Goal: Navigation & Orientation: Find specific page/section

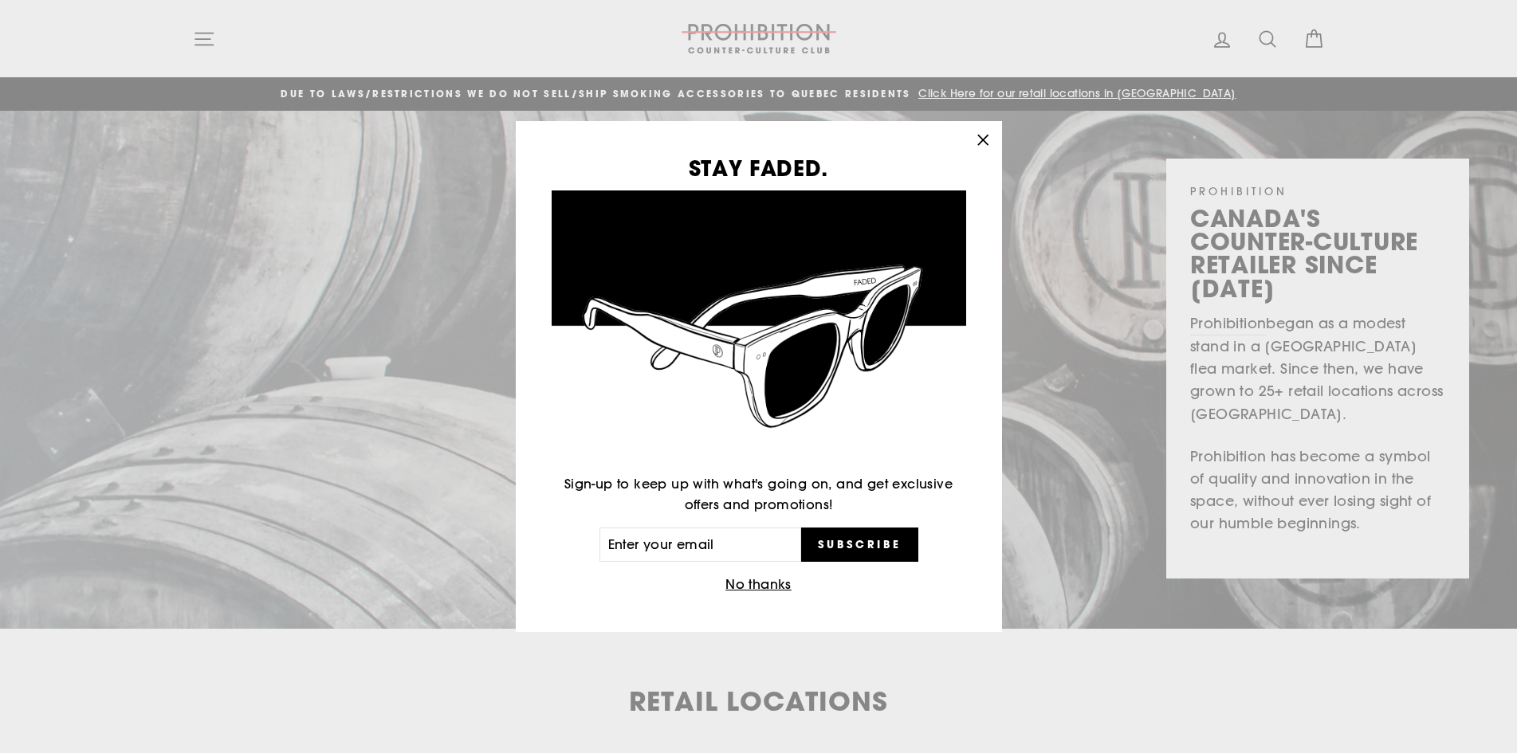
scroll to position [120, 0]
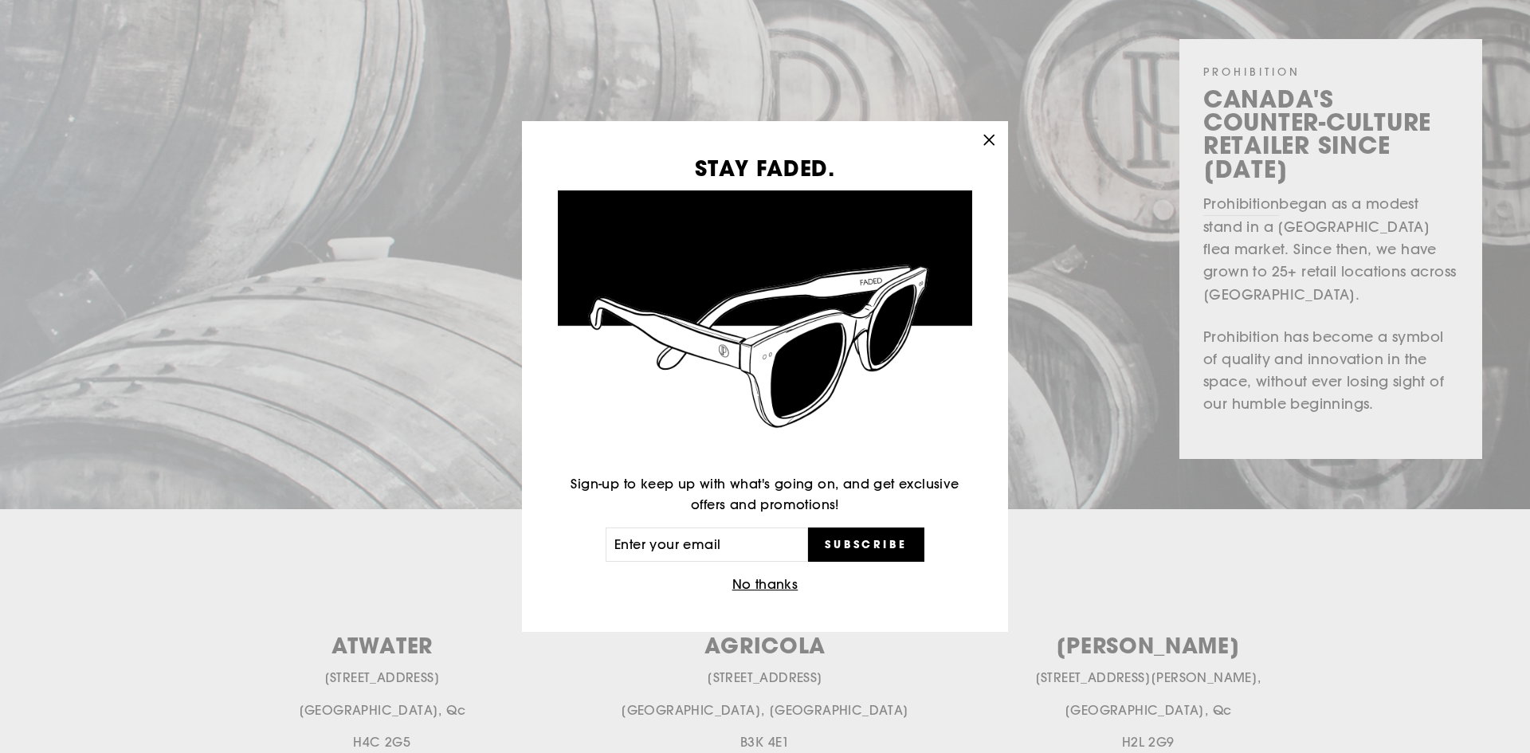
click at [988, 141] on icon "button" at bounding box center [989, 140] width 10 height 10
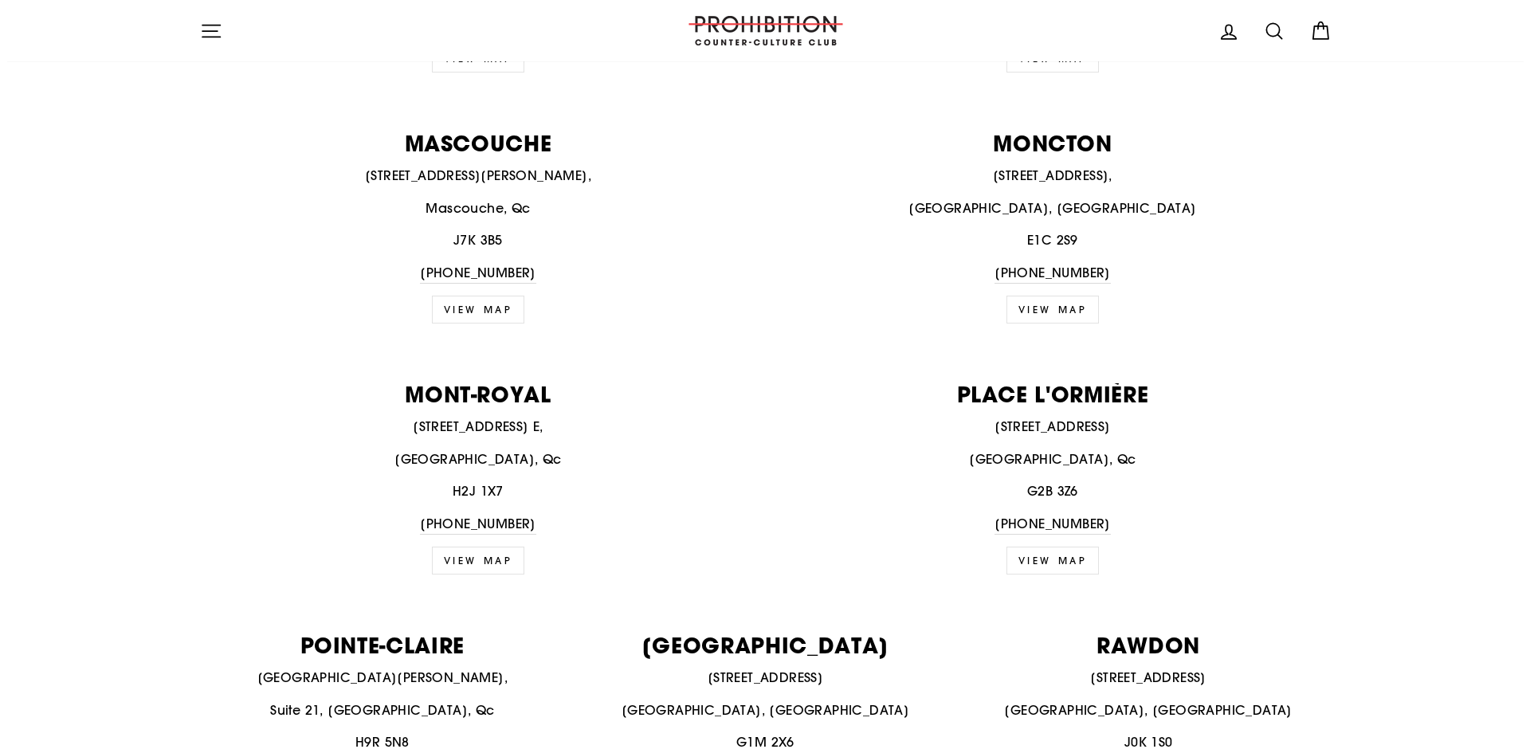
scroll to position [1016, 0]
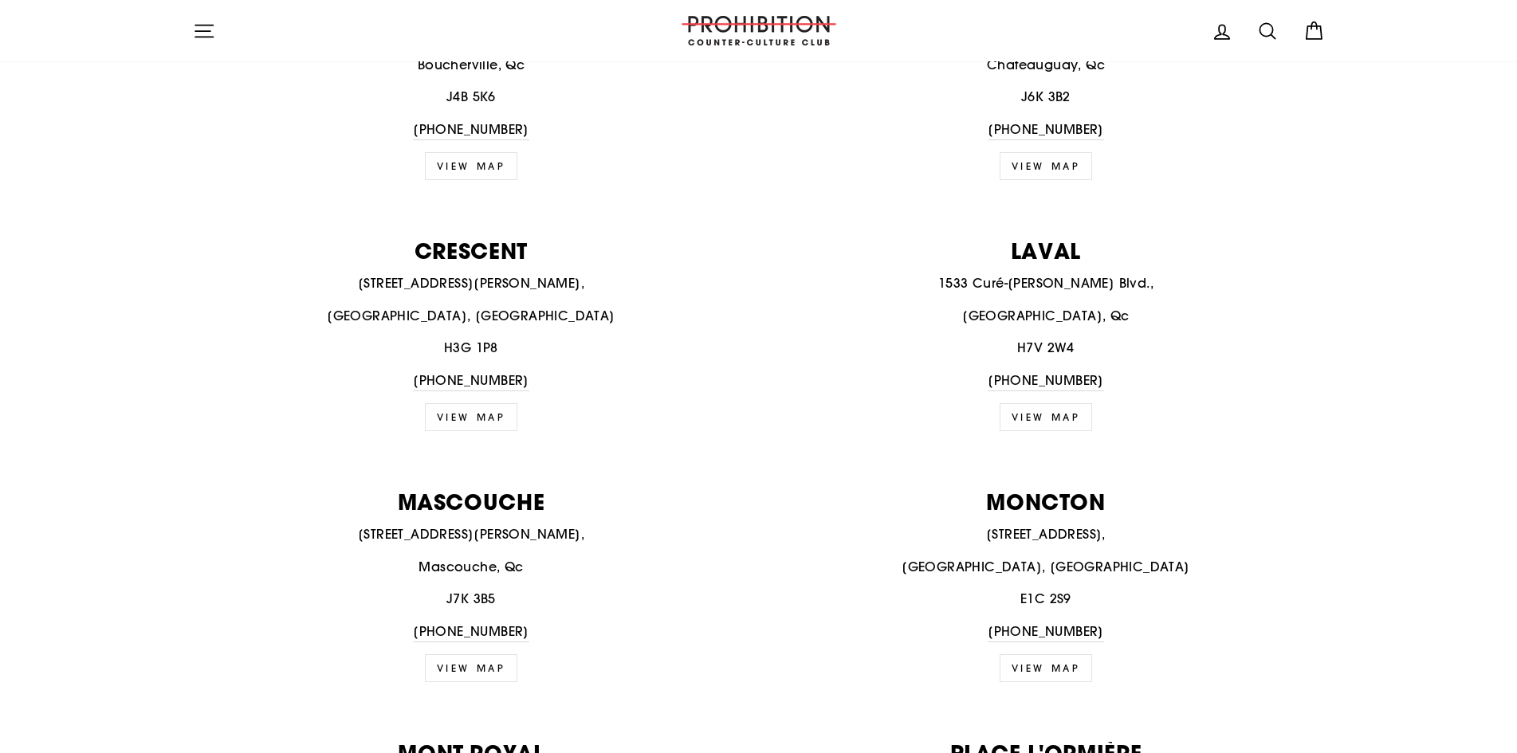
click at [206, 35] on icon "button" at bounding box center [204, 31] width 22 height 22
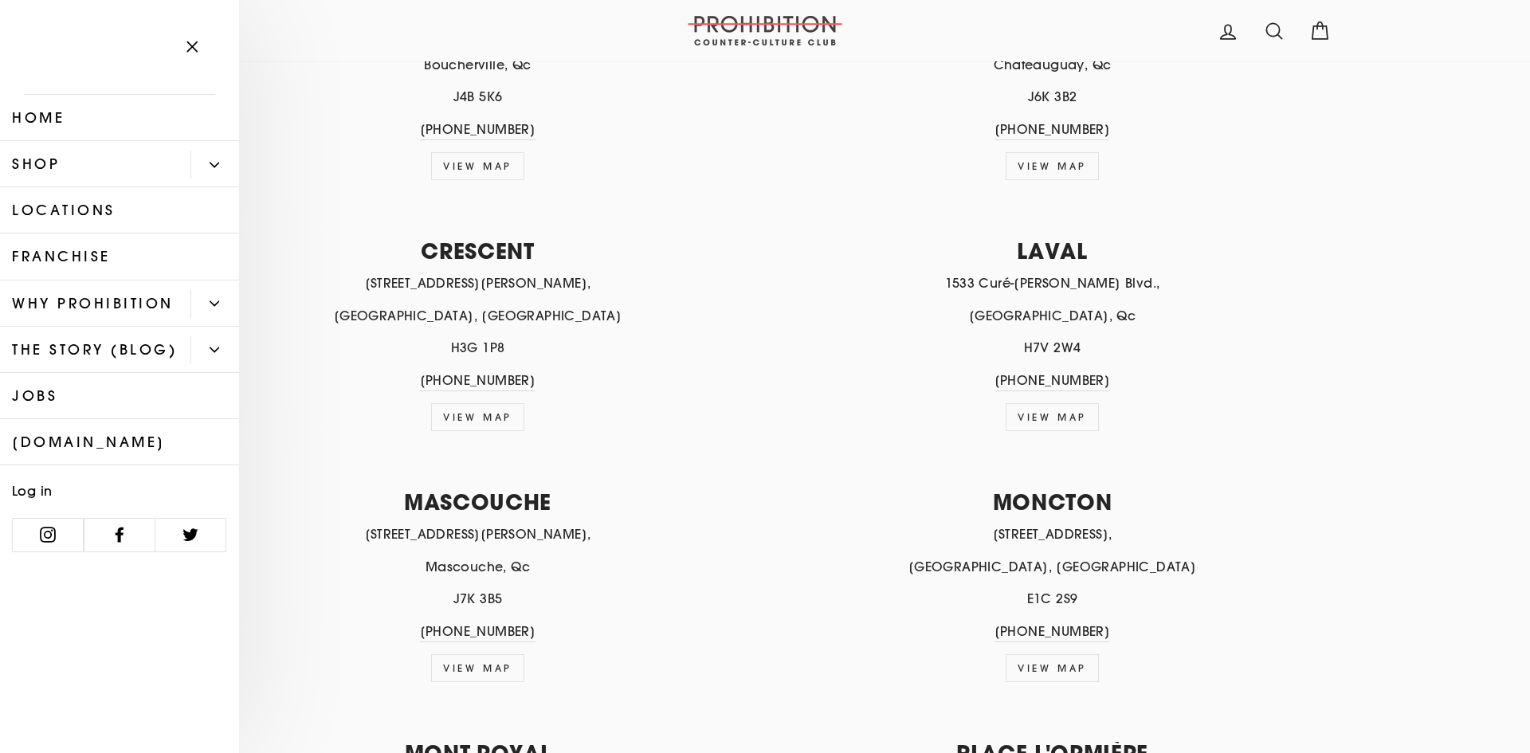
click at [88, 167] on link "Shop" at bounding box center [95, 164] width 190 height 46
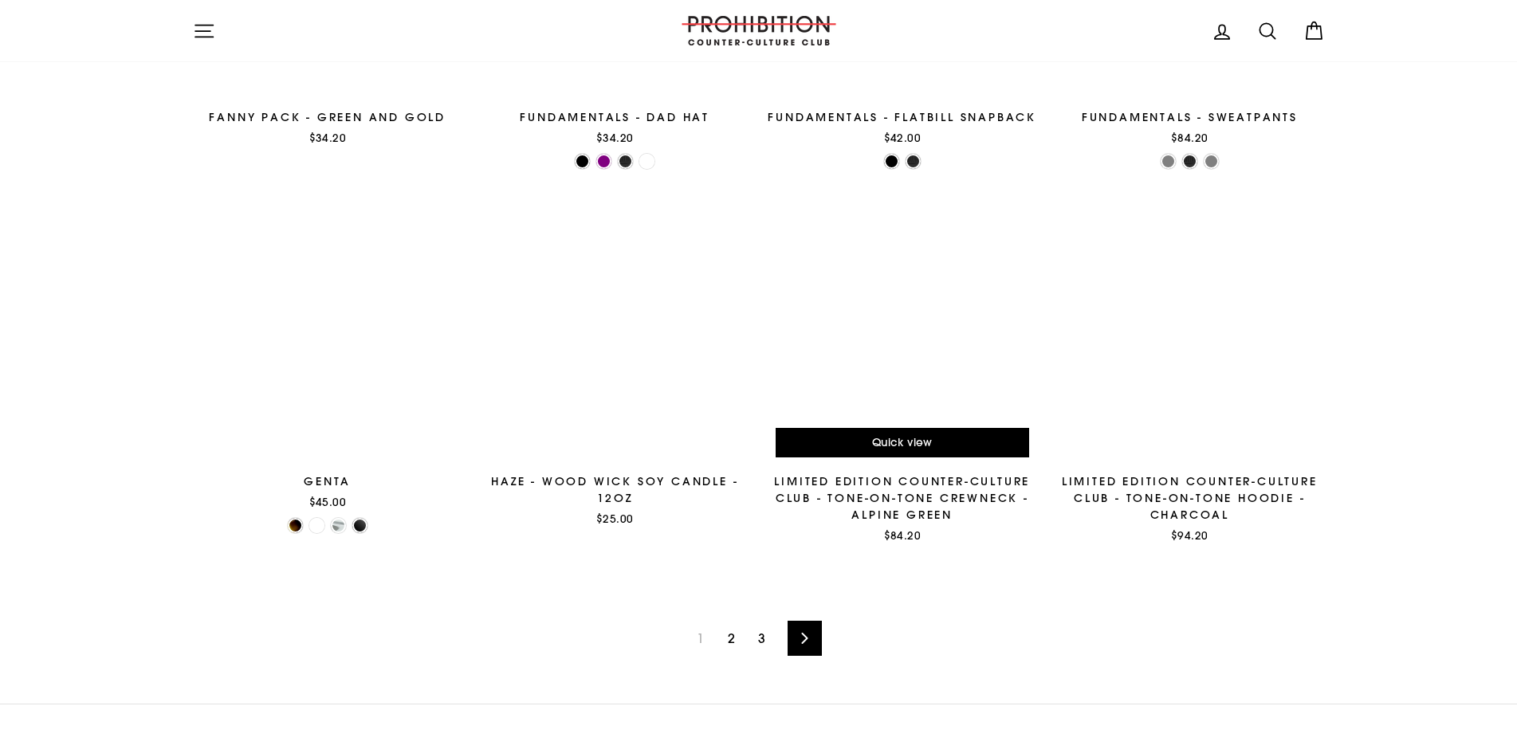
scroll to position [2534, 0]
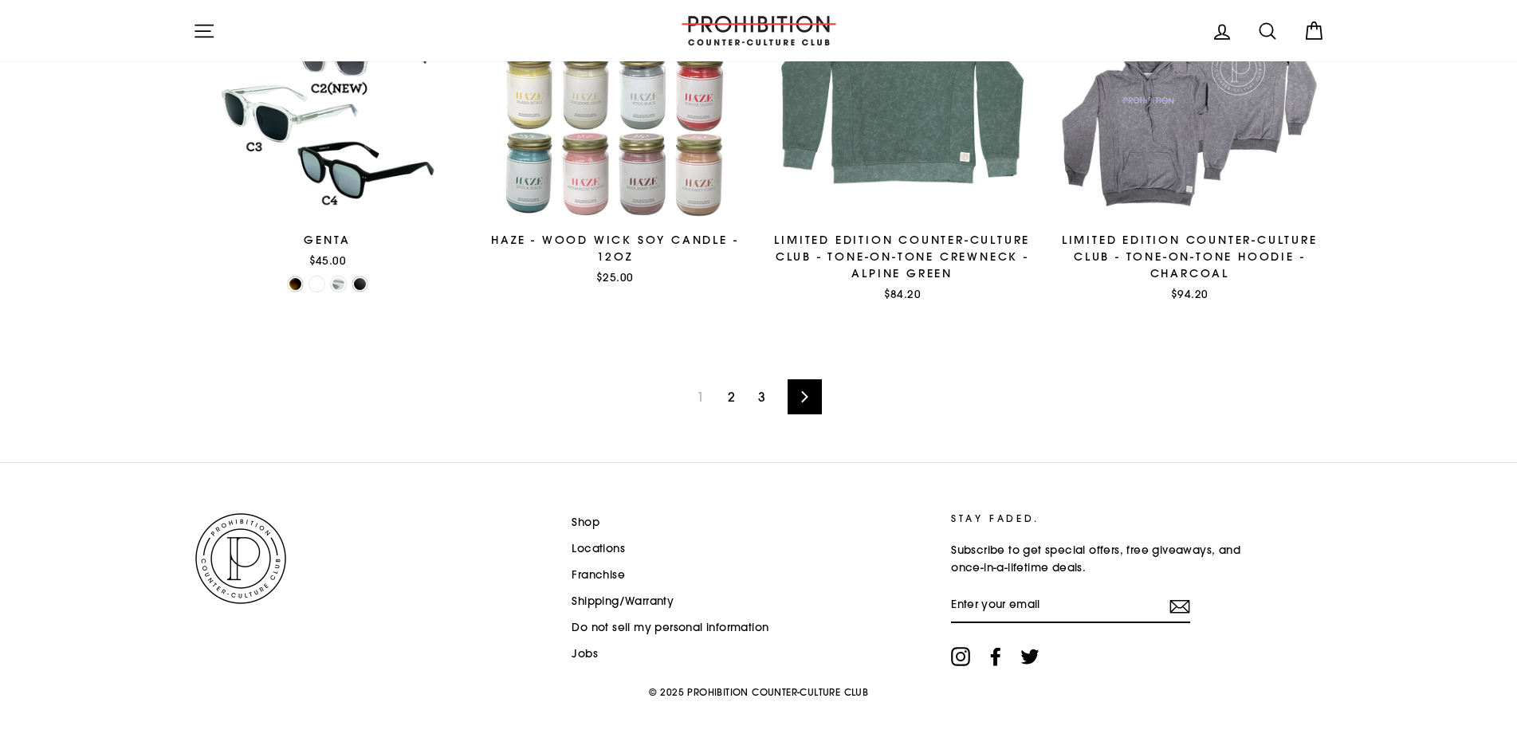
click at [727, 399] on link "2" at bounding box center [731, 397] width 26 height 26
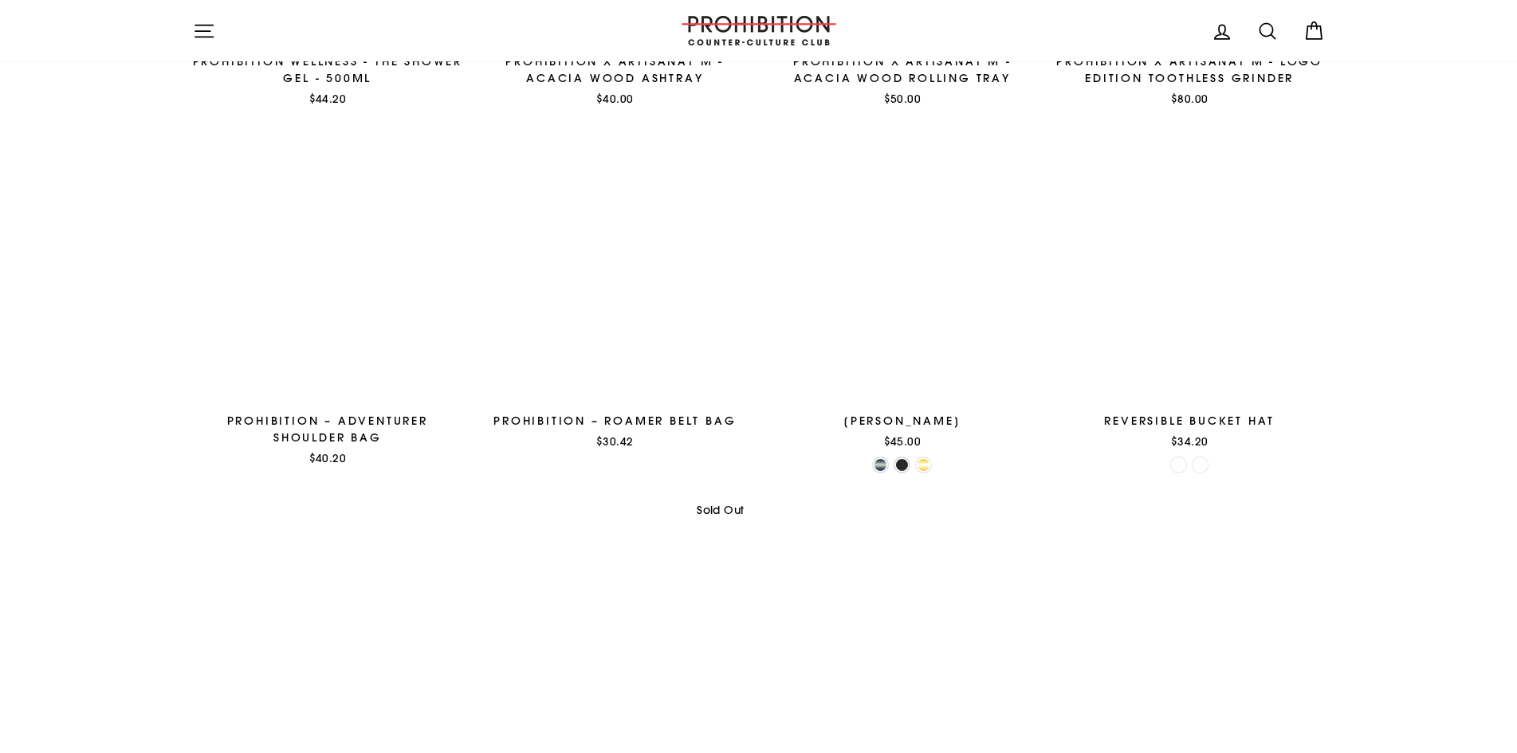
scroll to position [2391, 0]
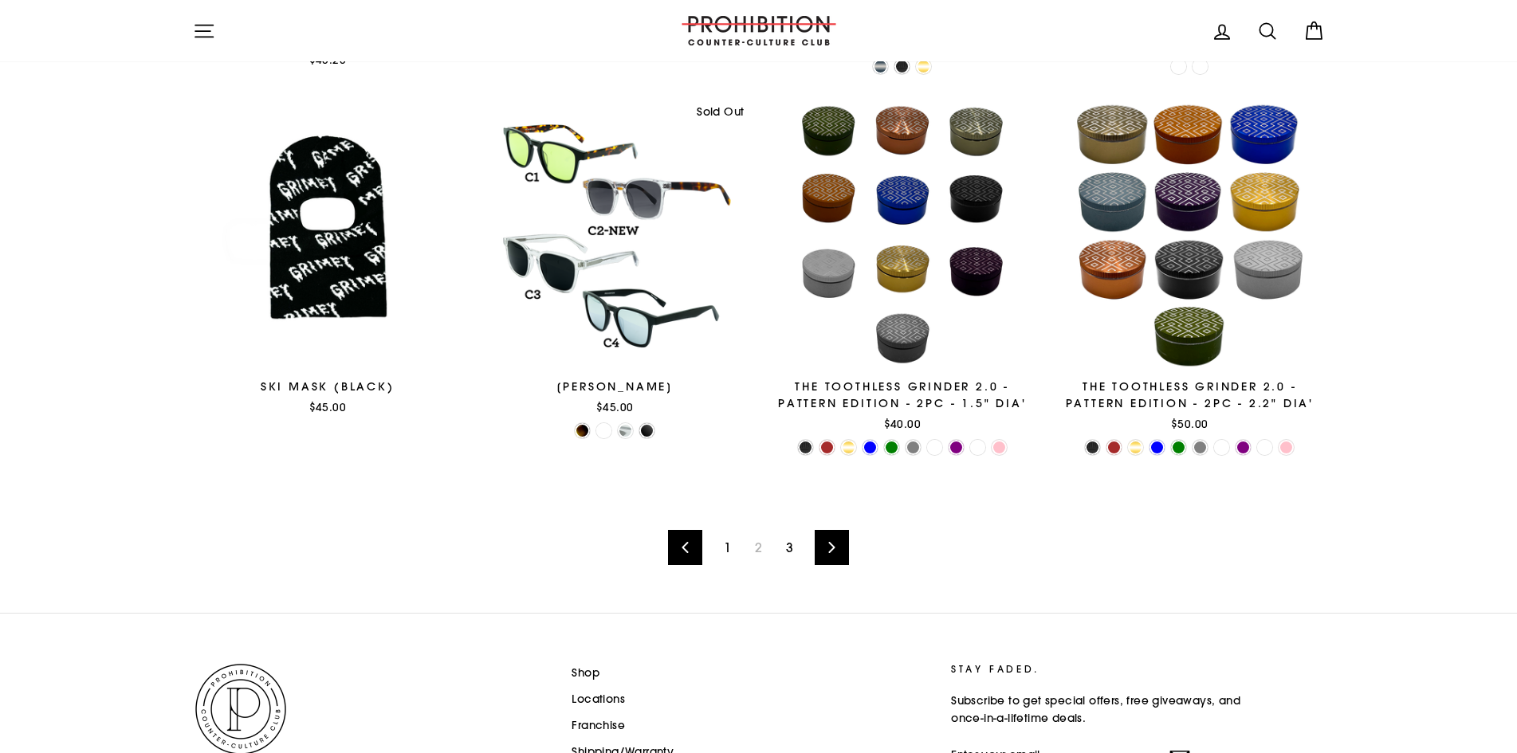
click at [787, 548] on link "3" at bounding box center [789, 548] width 26 height 26
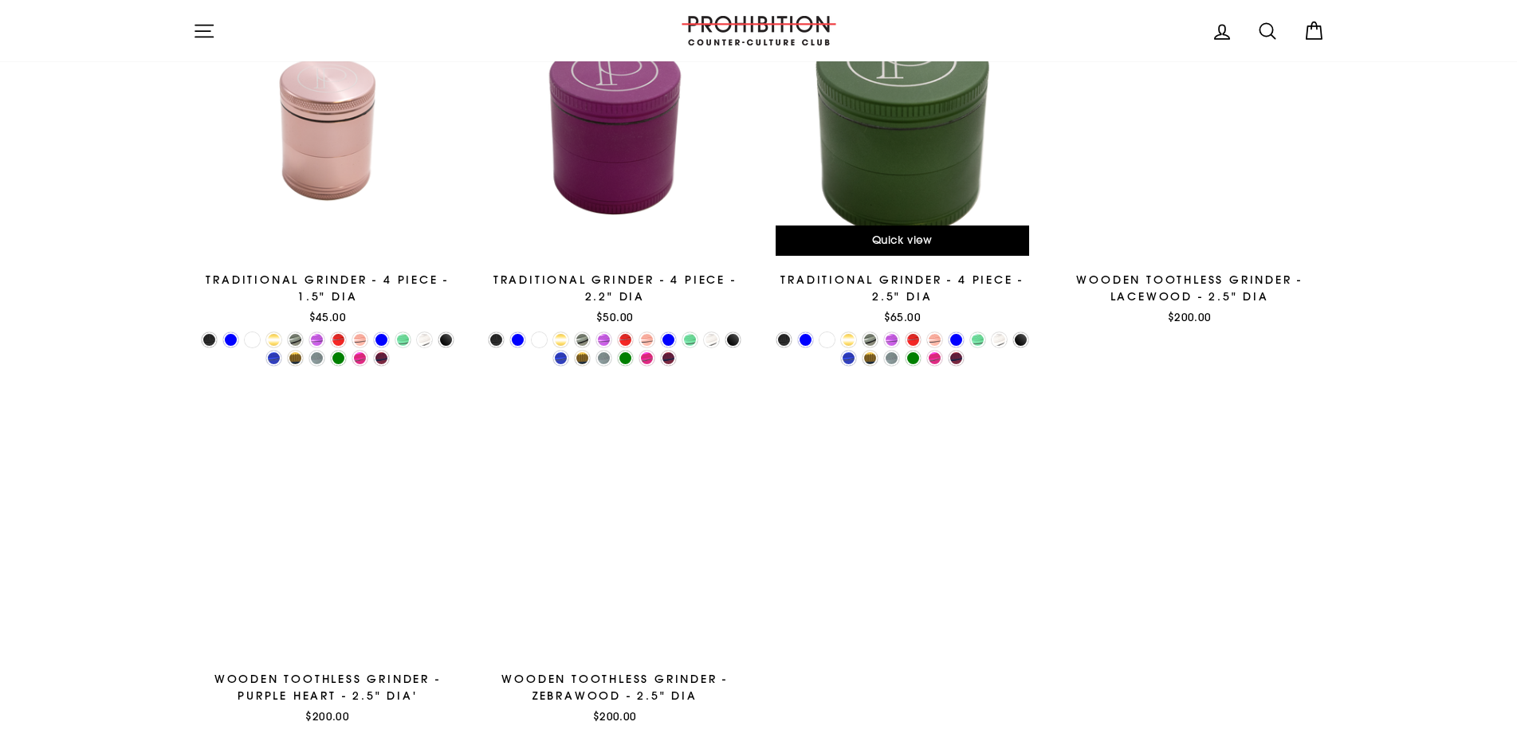
scroll to position [1498, 0]
